Goal: Find specific page/section: Find specific page/section

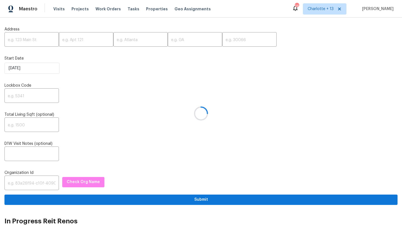
click at [15, 42] on div at bounding box center [201, 113] width 402 height 227
click at [21, 40] on input "text" at bounding box center [31, 39] width 54 height 13
paste input "[STREET_ADDRESS][PERSON_NAME]"
click at [45, 40] on input "[STREET_ADDRESS][PERSON_NAME]" at bounding box center [31, 39] width 54 height 13
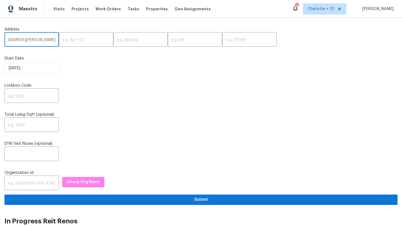
click at [45, 40] on input "[STREET_ADDRESS][PERSON_NAME]" at bounding box center [31, 39] width 54 height 13
type input "6304 Kendra Ln, Lithonia, GA"
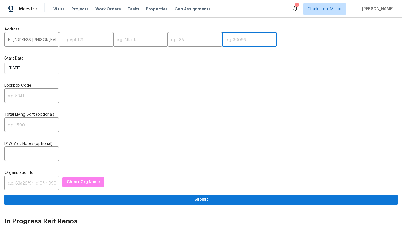
scroll to position [0, 0]
click at [224, 41] on input "text" at bounding box center [249, 39] width 54 height 13
paste input "30058"
type input "30058"
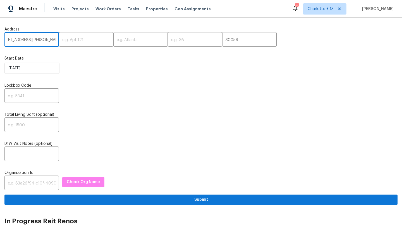
click at [36, 40] on input "6304 Kendra Ln, Lithonia, GA" at bounding box center [31, 39] width 54 height 13
type input "6304 Kendra Ln,, GA"
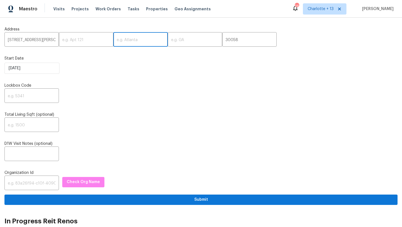
click at [119, 38] on input "text" at bounding box center [140, 39] width 54 height 13
paste input "Lithonia"
type input "Lithonia"
click at [42, 38] on input "6304 Kendra Ln,, GA" at bounding box center [31, 39] width 54 height 13
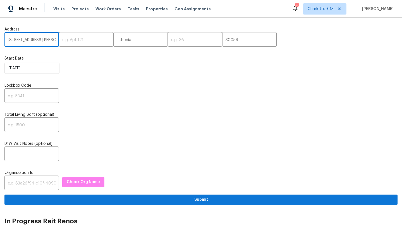
click at [42, 38] on input "6304 Kendra Ln,, GA" at bounding box center [31, 39] width 54 height 13
type input "6304 Kendra Ln,,"
click at [172, 39] on input "text" at bounding box center [195, 39] width 54 height 13
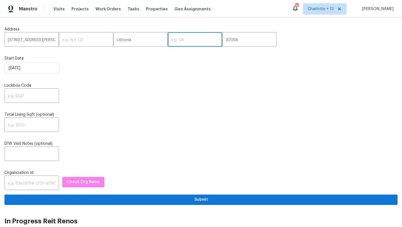
paste input "GA"
type input "GA"
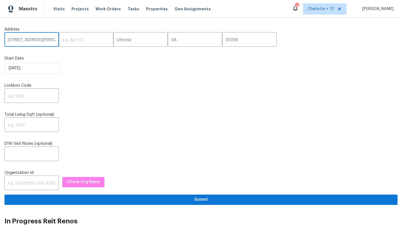
click at [45, 40] on input "6304 Kendra Ln,," at bounding box center [31, 39] width 54 height 13
type input "6304 Kendra Ln"
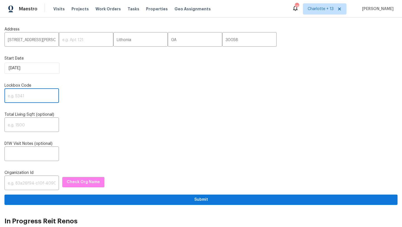
click at [25, 93] on input "text" at bounding box center [31, 96] width 54 height 13
type input "0000"
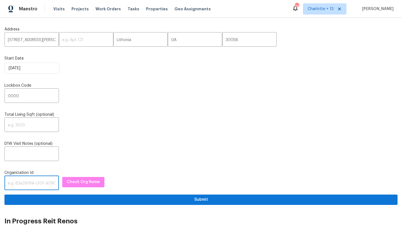
click at [21, 186] on input "text" at bounding box center [31, 183] width 54 height 13
click at [17, 185] on input "text" at bounding box center [31, 183] width 54 height 13
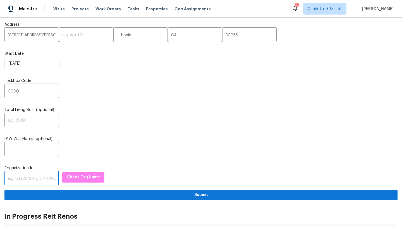
scroll to position [9, 0]
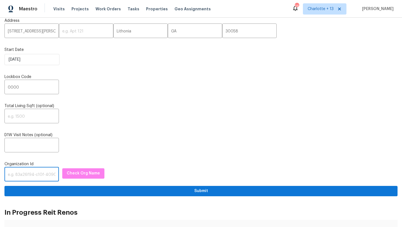
paste input "845f7ff3-78ac-4044-be1e-2a70ff45d03f"
type input "845f7ff3-78ac-4044-be1e-2a70ff45d03f"
click at [70, 174] on span "Check Org Name" at bounding box center [83, 173] width 33 height 7
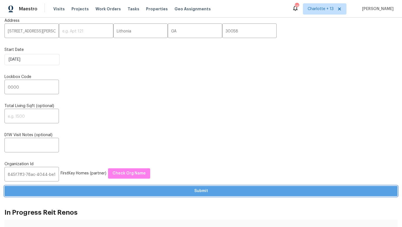
click at [113, 188] on span "Submit" at bounding box center [201, 190] width 384 height 7
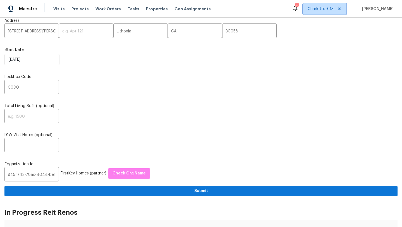
click at [327, 8] on span "Charlotte + 13" at bounding box center [321, 9] width 26 height 6
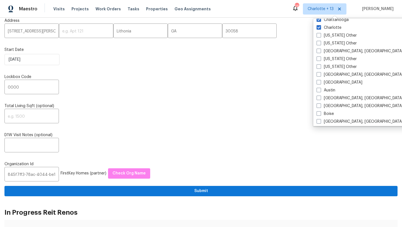
scroll to position [115, 0]
click at [326, 83] on label "Atlanta" at bounding box center [340, 82] width 46 height 6
click at [320, 83] on input "Atlanta" at bounding box center [319, 81] width 4 height 4
checkbox input "true"
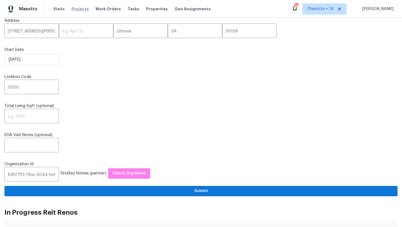
click at [73, 8] on span "Projects" at bounding box center [79, 9] width 17 height 6
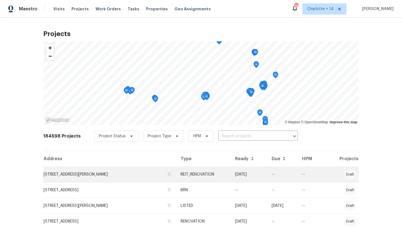
click at [68, 174] on td "6304 Kendra Ln, Lithonia, GA 30058" at bounding box center [109, 174] width 133 height 16
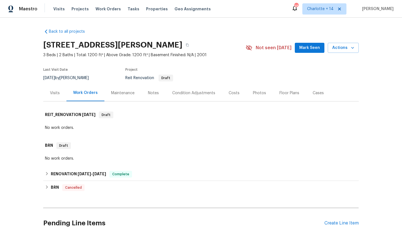
click at [54, 95] on div "Visits" at bounding box center [55, 93] width 10 height 6
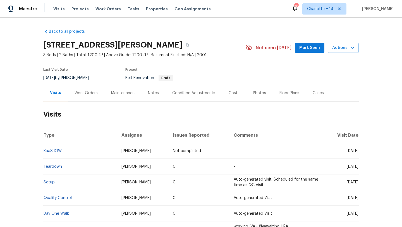
click at [90, 92] on div "Work Orders" at bounding box center [86, 93] width 23 height 6
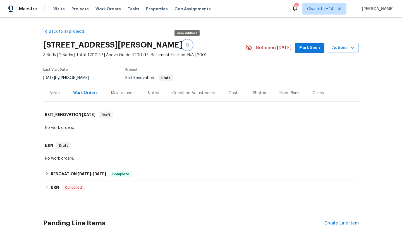
click at [186, 44] on icon "button" at bounding box center [187, 44] width 3 height 3
click at [59, 93] on div "Visits" at bounding box center [55, 93] width 10 height 6
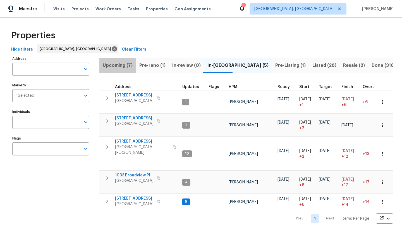
click at [120, 64] on span "Upcoming (7)" at bounding box center [118, 65] width 30 height 8
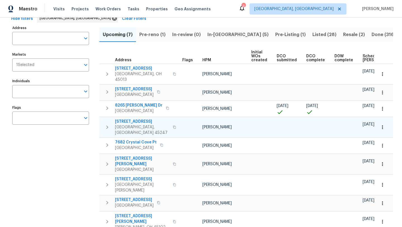
scroll to position [32, 0]
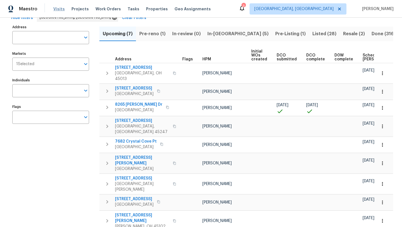
click at [56, 8] on span "Visits" at bounding box center [58, 9] width 11 height 6
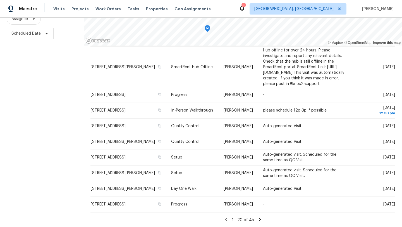
scroll to position [196, 0]
click at [258, 219] on icon at bounding box center [259, 219] width 5 height 5
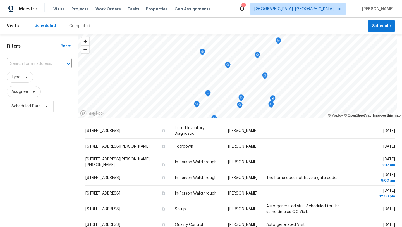
scroll to position [0, 0]
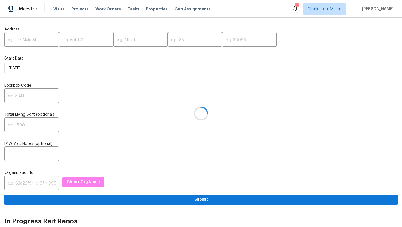
click at [22, 40] on div at bounding box center [201, 113] width 402 height 227
click at [22, 40] on input "text" at bounding box center [31, 39] width 54 height 13
paste input "4567 Parkway Cir, Atlanta, GA 30349"
click at [45, 42] on input "4567 Parkway Cir, Atlanta, GA 30349" at bounding box center [31, 39] width 54 height 13
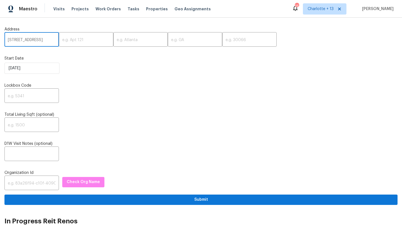
click at [45, 42] on input "4567 Parkway Cir, Atlanta, GA 30349" at bounding box center [31, 39] width 54 height 13
type input "4567 Parkway Cir, Atlanta, GA"
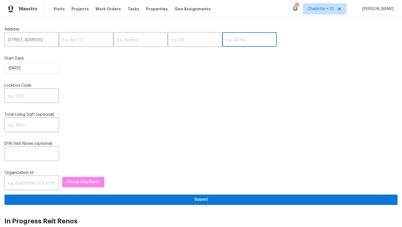
scroll to position [0, 0]
click at [222, 37] on input "text" at bounding box center [249, 39] width 54 height 13
paste input "30349"
type input "30349"
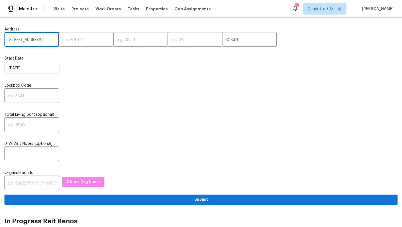
click at [47, 41] on input "4567 Parkway Cir, Atlanta, GA" at bounding box center [31, 39] width 54 height 13
type input "4567 Parkway Cir,, GA"
click at [124, 38] on input "text" at bounding box center [140, 39] width 54 height 13
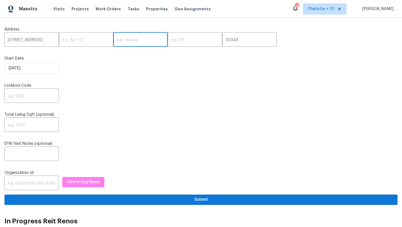
paste input "Atlanta"
type input "Atlanta"
click at [46, 39] on input "4567 Parkway Cir,, GA" at bounding box center [31, 39] width 54 height 13
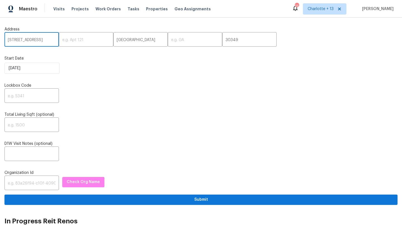
click at [46, 39] on input "4567 Parkway Cir,, GA" at bounding box center [31, 39] width 54 height 13
type input "4567 Parkway Cir,,"
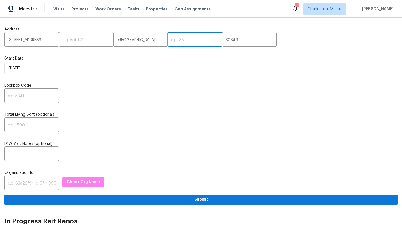
click at [174, 40] on input "text" at bounding box center [195, 39] width 54 height 13
paste input "GA"
type input "GA"
click at [49, 41] on input "4567 Parkway Cir,," at bounding box center [31, 39] width 54 height 13
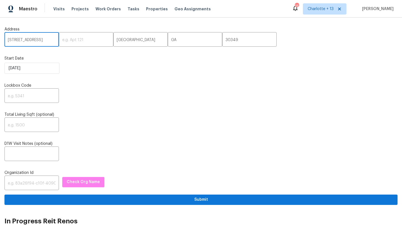
type input "4567 Parkway Cir"
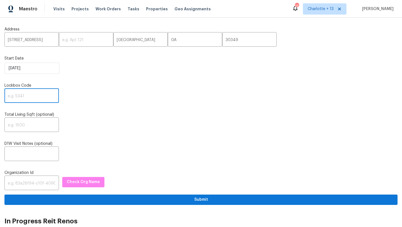
click at [23, 97] on input "text" at bounding box center [31, 96] width 54 height 13
type input "0000"
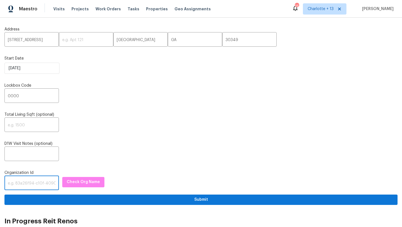
click at [33, 185] on input "text" at bounding box center [31, 183] width 54 height 13
paste input "845f7ff3-78ac-4044-be1e-2a70ff45d03f"
type input "845f7ff3-78ac-4044-be1e-2a70ff45d03f"
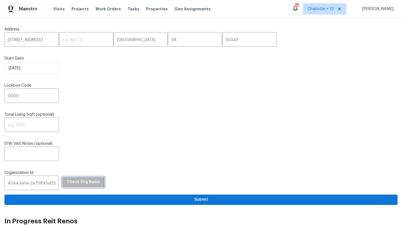
click at [72, 182] on span "Check Org Name" at bounding box center [83, 181] width 33 height 7
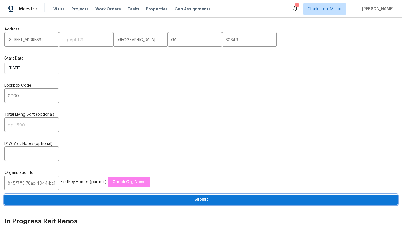
click at [106, 198] on span "Submit" at bounding box center [201, 199] width 384 height 7
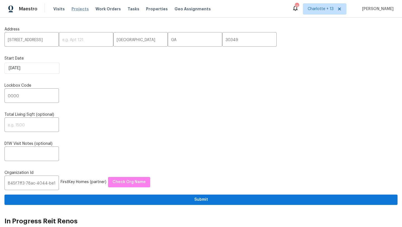
click at [73, 9] on span "Projects" at bounding box center [79, 9] width 17 height 6
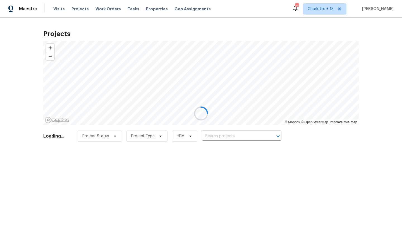
click at [325, 6] on div at bounding box center [201, 113] width 402 height 227
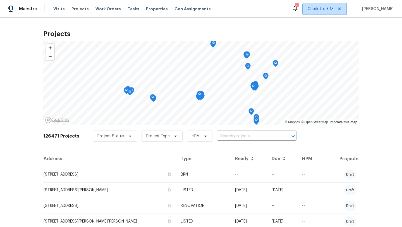
click at [331, 7] on span "Charlotte + 13" at bounding box center [321, 9] width 26 height 6
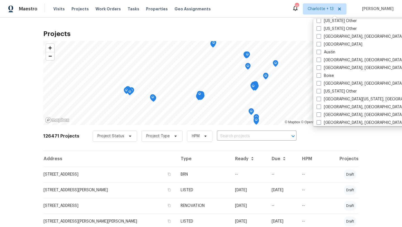
scroll to position [153, 0]
click at [327, 44] on label "Atlanta" at bounding box center [340, 44] width 46 height 6
click at [320, 44] on input "Atlanta" at bounding box center [319, 43] width 4 height 4
checkbox input "true"
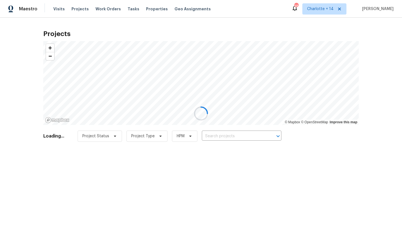
click at [280, 31] on div at bounding box center [201, 113] width 402 height 227
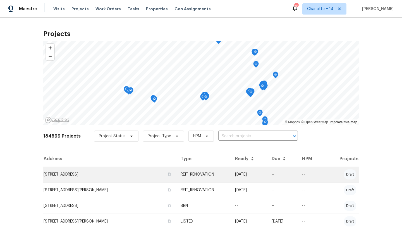
click at [82, 174] on td "4567 Parkway Cir, Atlanta, GA 30349" at bounding box center [109, 174] width 133 height 16
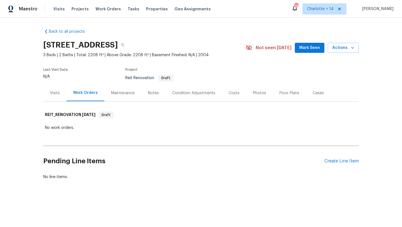
click at [57, 89] on div "Visits" at bounding box center [54, 93] width 23 height 16
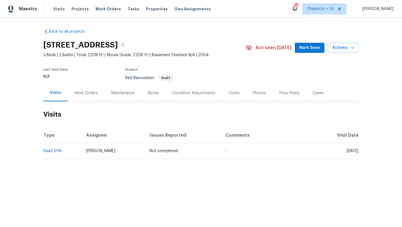
click at [91, 90] on div "Work Orders" at bounding box center [86, 93] width 37 height 16
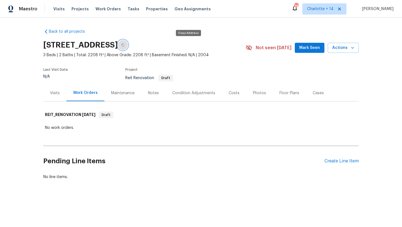
click at [124, 46] on icon "button" at bounding box center [122, 44] width 3 height 3
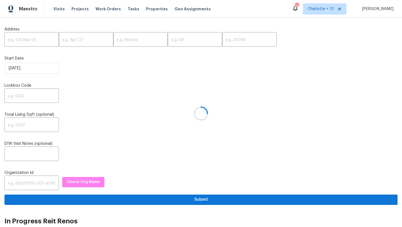
click at [21, 40] on div at bounding box center [201, 113] width 402 height 227
click at [21, 40] on input "text" at bounding box center [31, 39] width 54 height 13
paste input "704 Chandler W, Highland, CA 92346"
click at [45, 39] on input "704 Chandler W, Highland, CA 92346" at bounding box center [31, 39] width 54 height 13
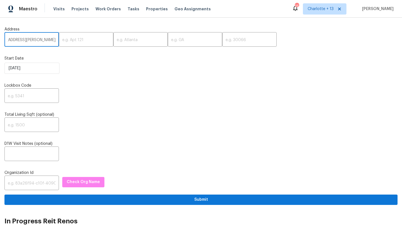
click at [45, 39] on input "704 Chandler W, Highland, CA 92346" at bounding box center [31, 39] width 54 height 13
type input "704 Chandler W, Highland, CA"
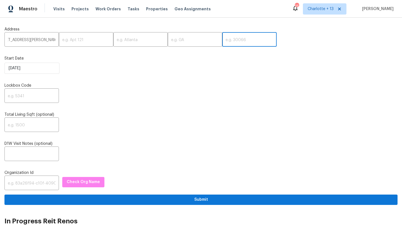
scroll to position [0, 0]
click at [222, 44] on input "text" at bounding box center [249, 39] width 54 height 13
paste input "92346"
type input "92346"
click at [44, 41] on input "704 Chandler W, Highland, CA" at bounding box center [31, 39] width 54 height 13
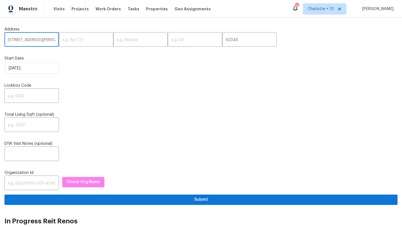
click at [44, 41] on input "704 Chandler W, Highland, CA" at bounding box center [31, 39] width 54 height 13
type input "704 Chandler W,, CA"
click at [117, 40] on input "text" at bounding box center [140, 39] width 54 height 13
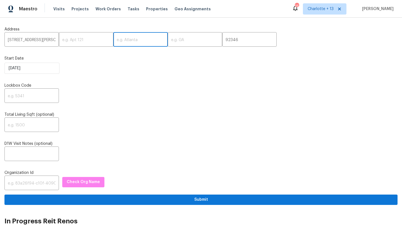
click at [119, 35] on input "text" at bounding box center [140, 39] width 54 height 13
paste input "Highland"
type input "Highland"
click at [44, 40] on input "704 Chandler W,, CA" at bounding box center [31, 39] width 54 height 13
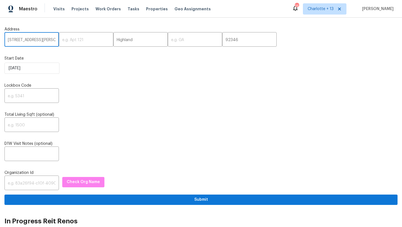
click at [44, 40] on input "704 Chandler W,, CA" at bounding box center [31, 39] width 54 height 13
type input "704 Chandler W,,"
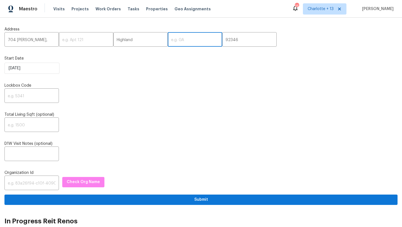
click at [174, 43] on input "text" at bounding box center [195, 39] width 54 height 13
paste input "CA"
type input "CA"
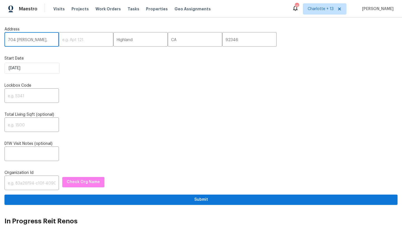
click at [43, 39] on input "704 Chandler W,," at bounding box center [31, 39] width 54 height 13
type input "704 Chandler W"
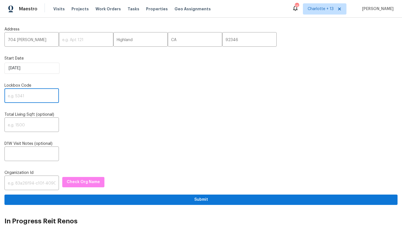
click at [22, 93] on input "text" at bounding box center [31, 96] width 54 height 13
paste input "4114"
type input "4114"
click at [20, 183] on input "text" at bounding box center [31, 183] width 54 height 13
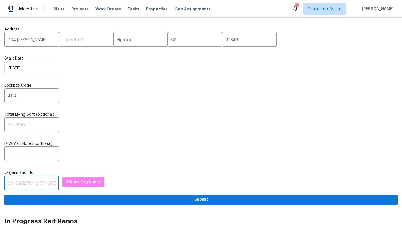
paste input "1349d153-b359-4f9b-b4dd-758ff939cc37"
type input "1349d153-b359-4f9b-b4dd-758ff939cc37"
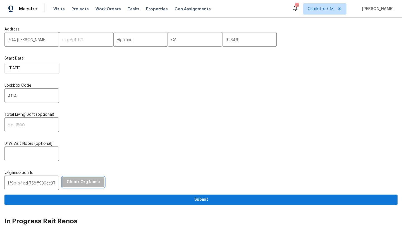
scroll to position [0, 0]
click at [70, 179] on span "Check Org Name" at bounding box center [83, 181] width 33 height 7
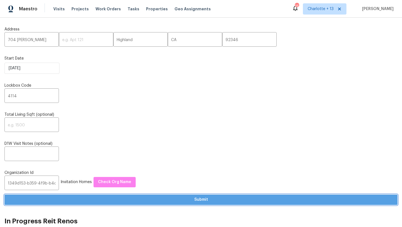
click at [156, 202] on span "Submit" at bounding box center [201, 199] width 384 height 7
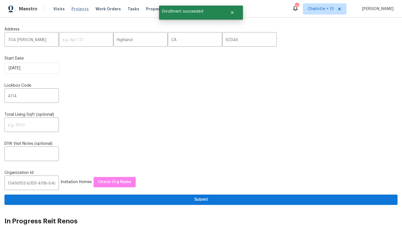
click at [72, 9] on span "Projects" at bounding box center [79, 9] width 17 height 6
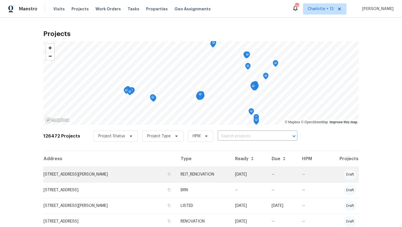
click at [79, 174] on td "704 Chandler W, Highland, CA 92346" at bounding box center [109, 174] width 133 height 16
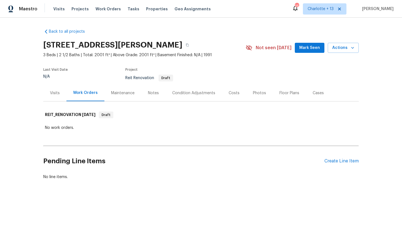
click at [52, 92] on div "Visits" at bounding box center [55, 93] width 10 height 6
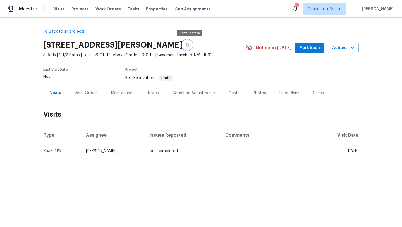
click at [189, 45] on icon "button" at bounding box center [187, 45] width 3 height 3
